Goal: Transaction & Acquisition: Purchase product/service

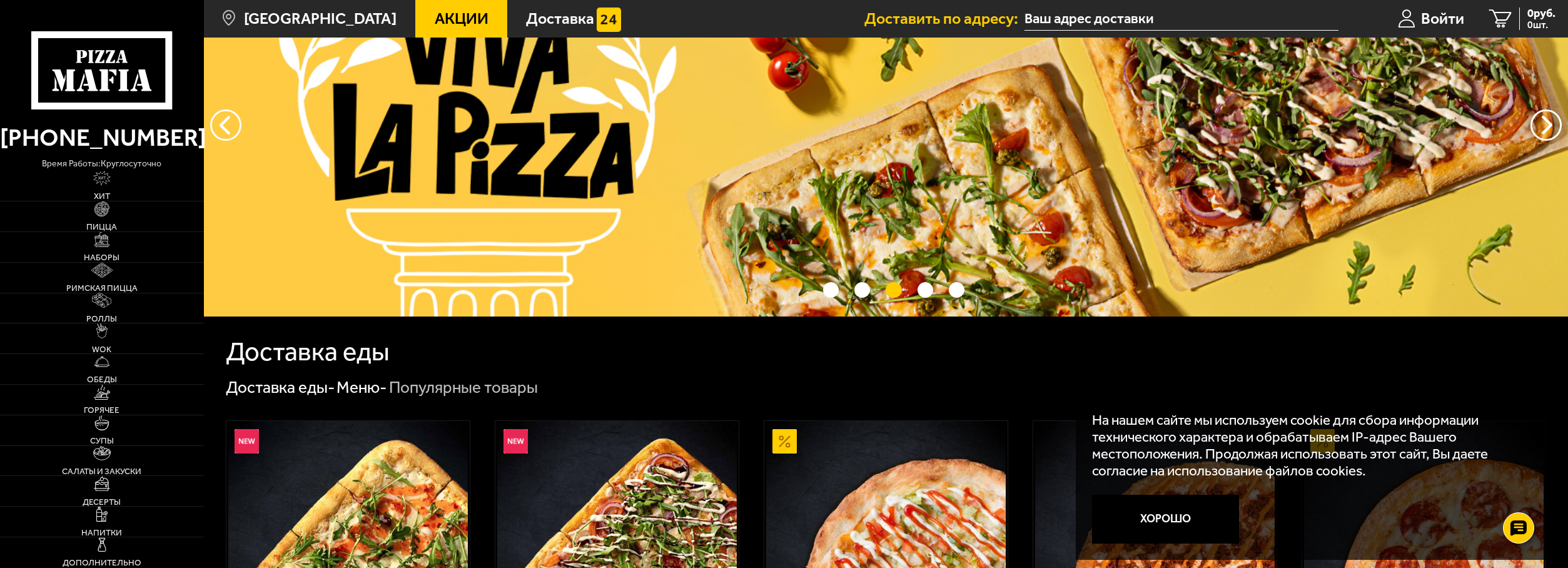
scroll to position [209, 0]
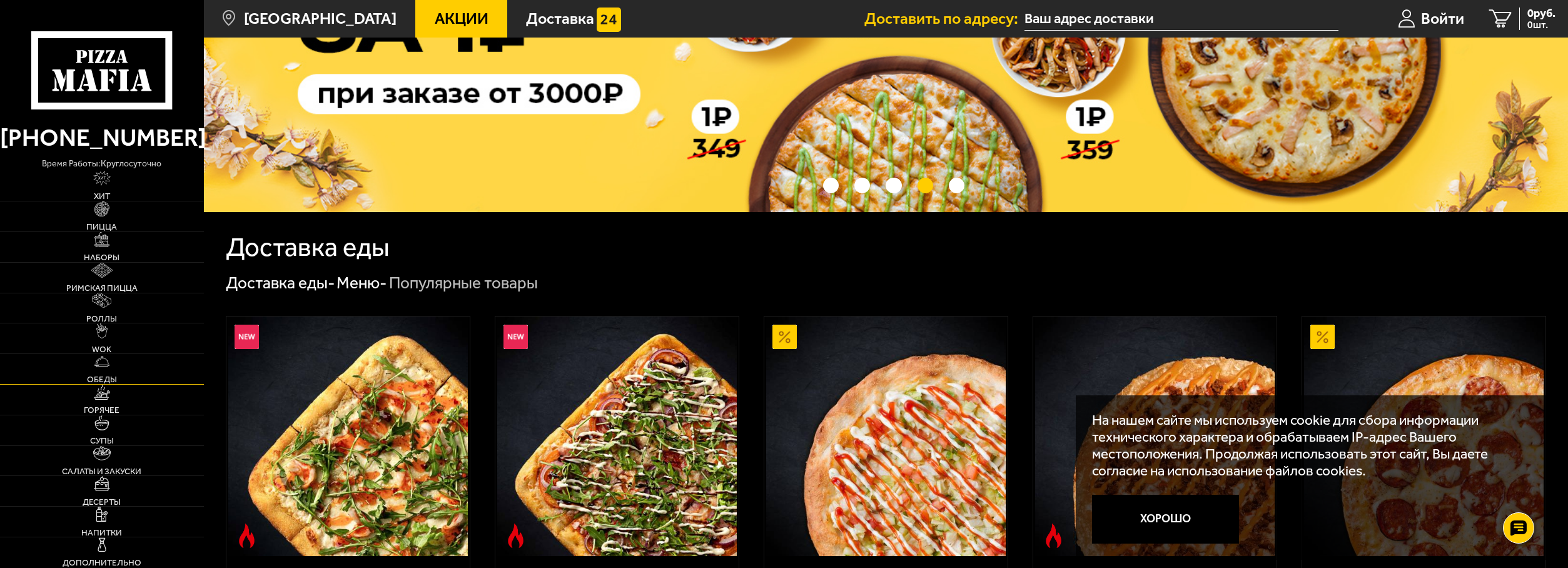
click at [31, 374] on link "Обеды" at bounding box center [102, 369] width 204 height 30
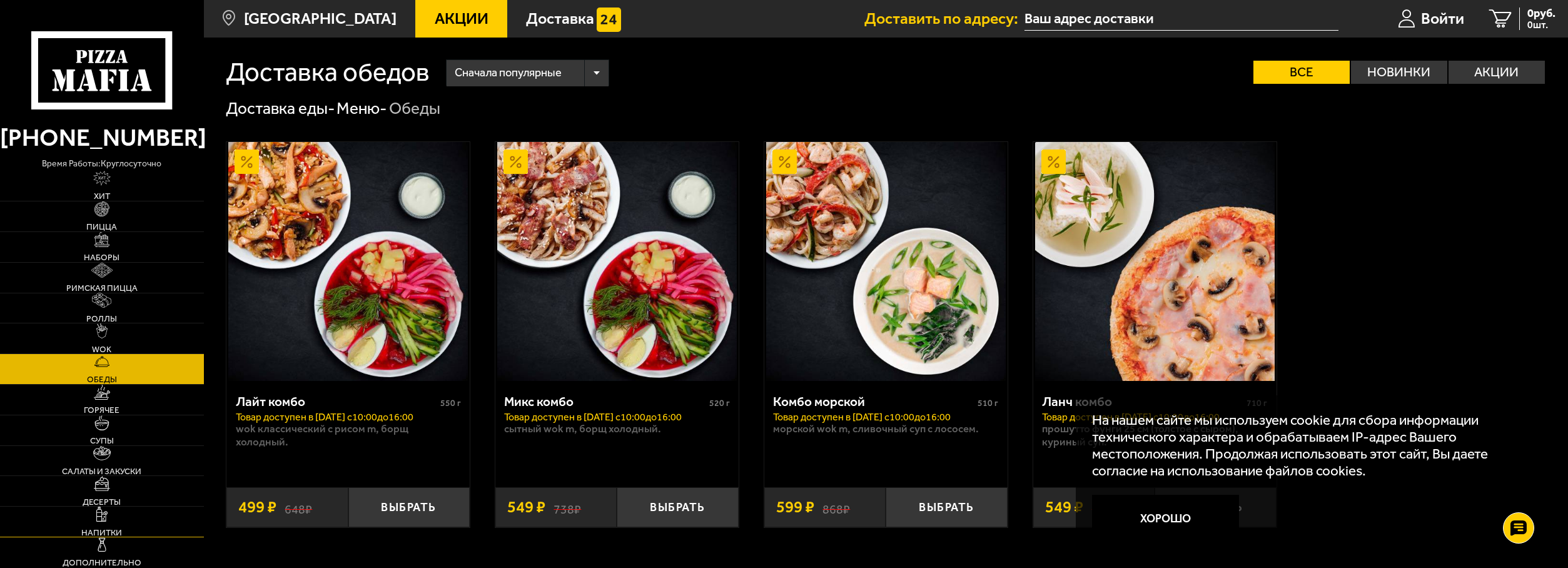
scroll to position [133, 0]
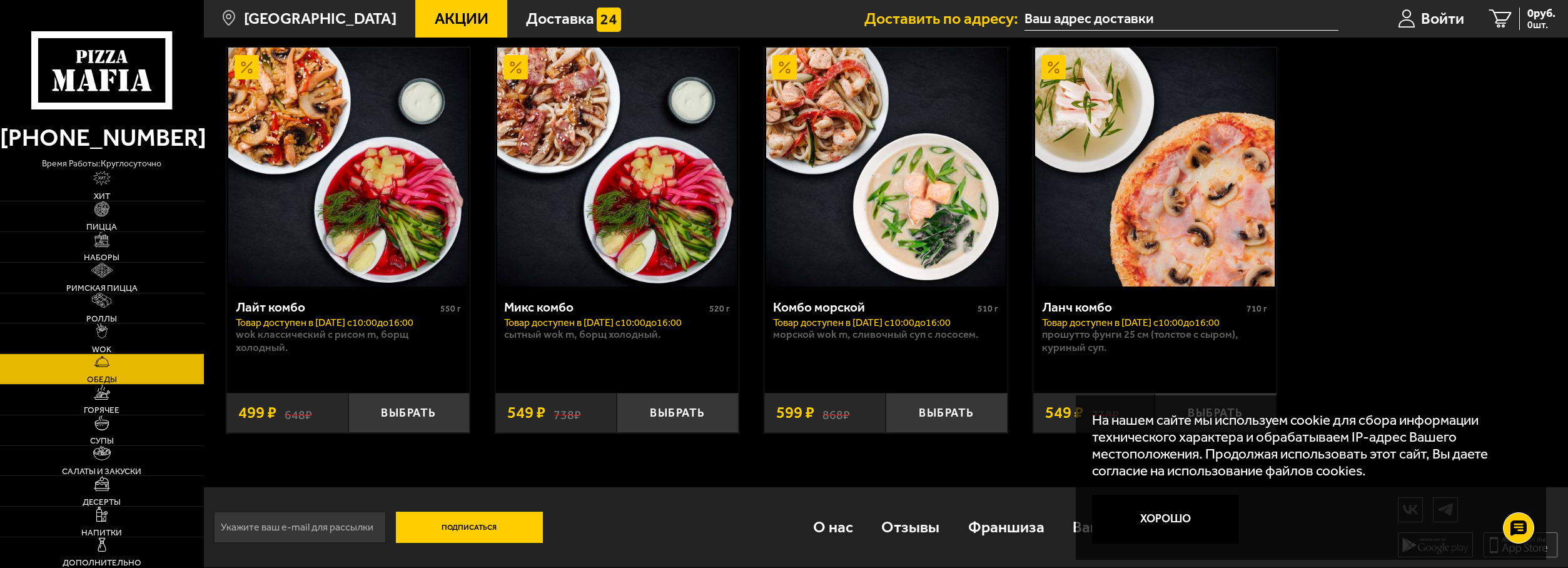
click at [437, 60] on img at bounding box center [348, 167] width 240 height 240
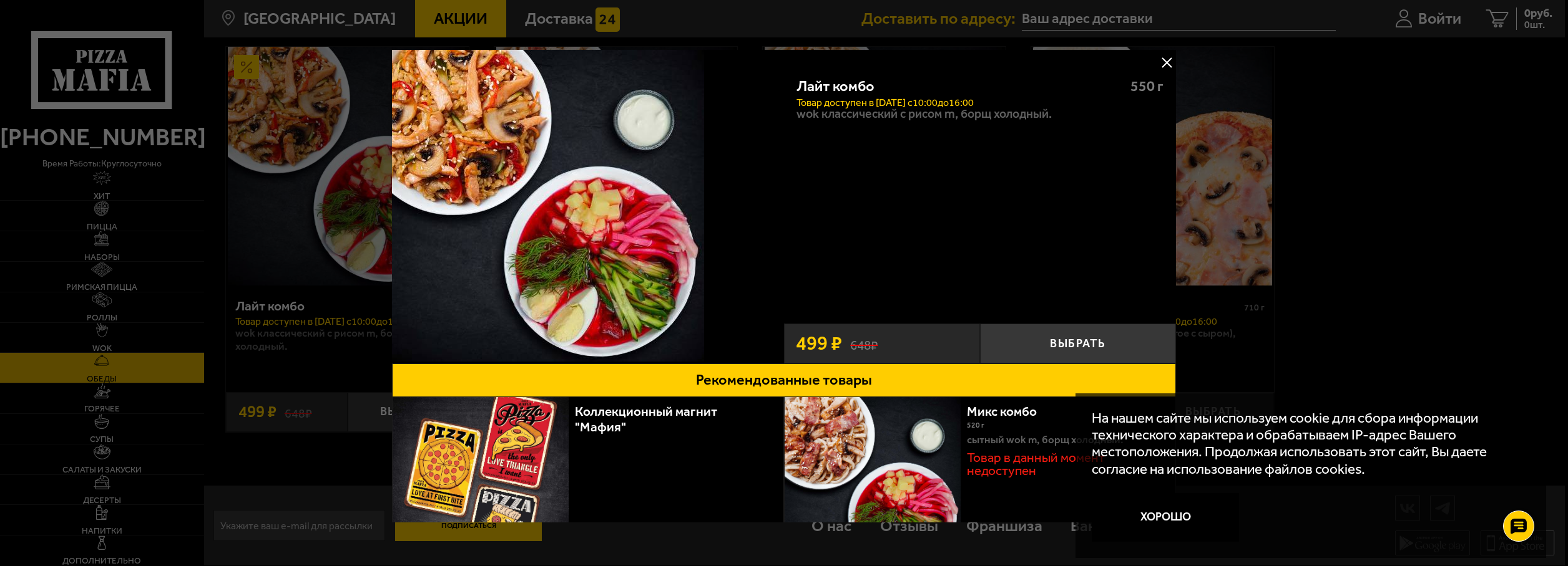
click at [331, 16] on div at bounding box center [784, 283] width 1568 height 566
